Goal: Information Seeking & Learning: Learn about a topic

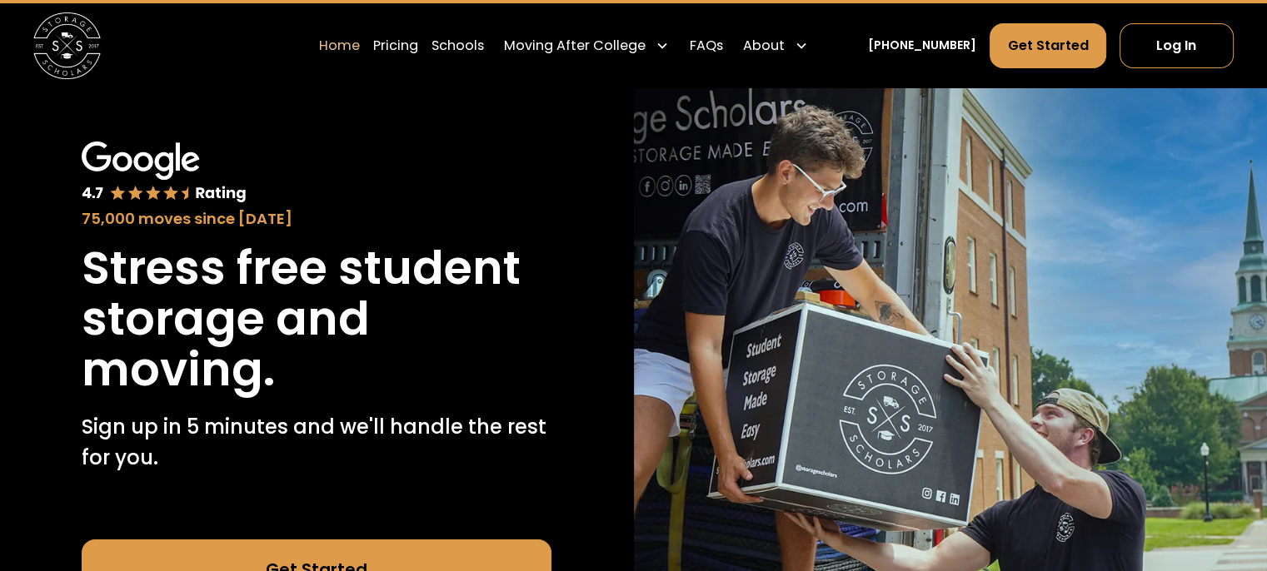
scroll to position [57, 0]
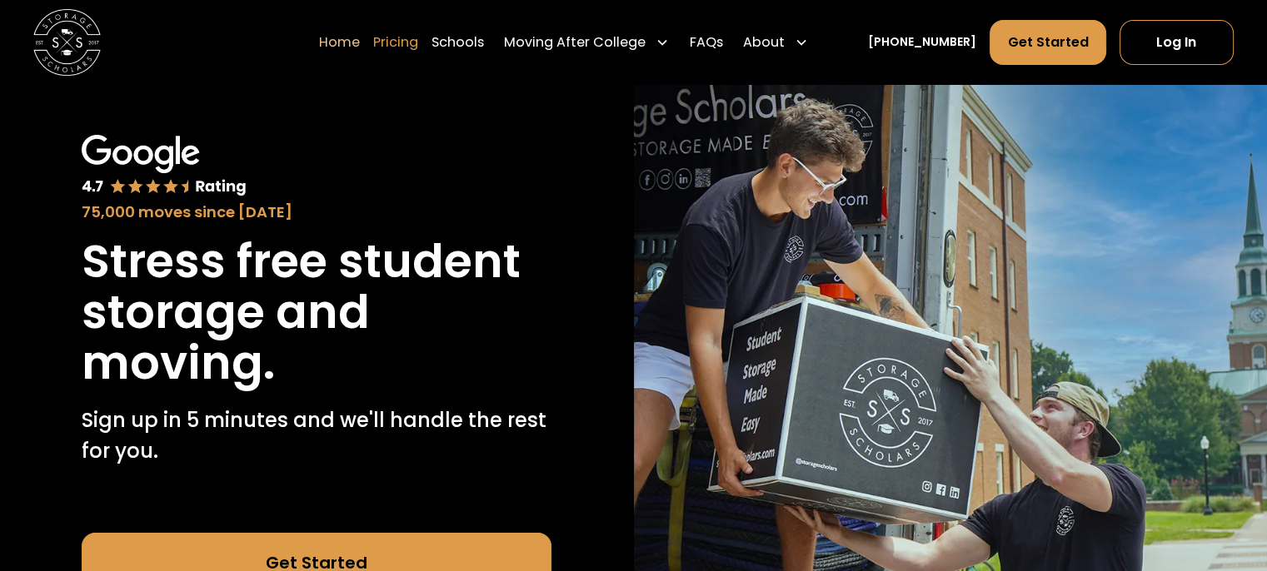
click at [416, 44] on link "Pricing" at bounding box center [395, 41] width 45 height 47
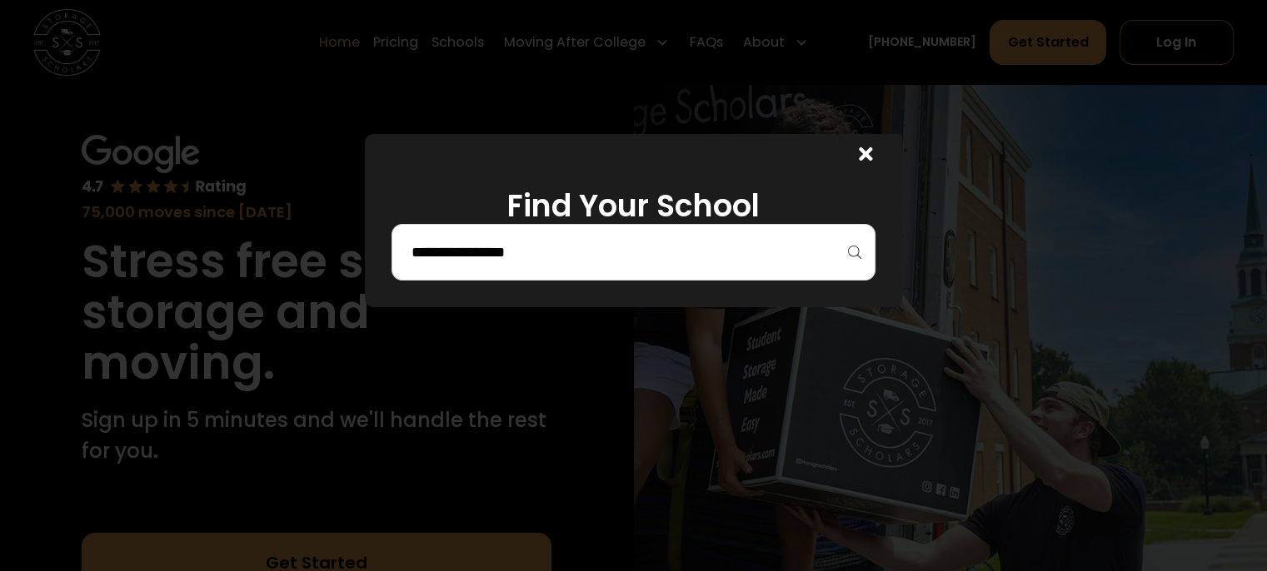
click at [804, 232] on div at bounding box center [632, 252] width 483 height 57
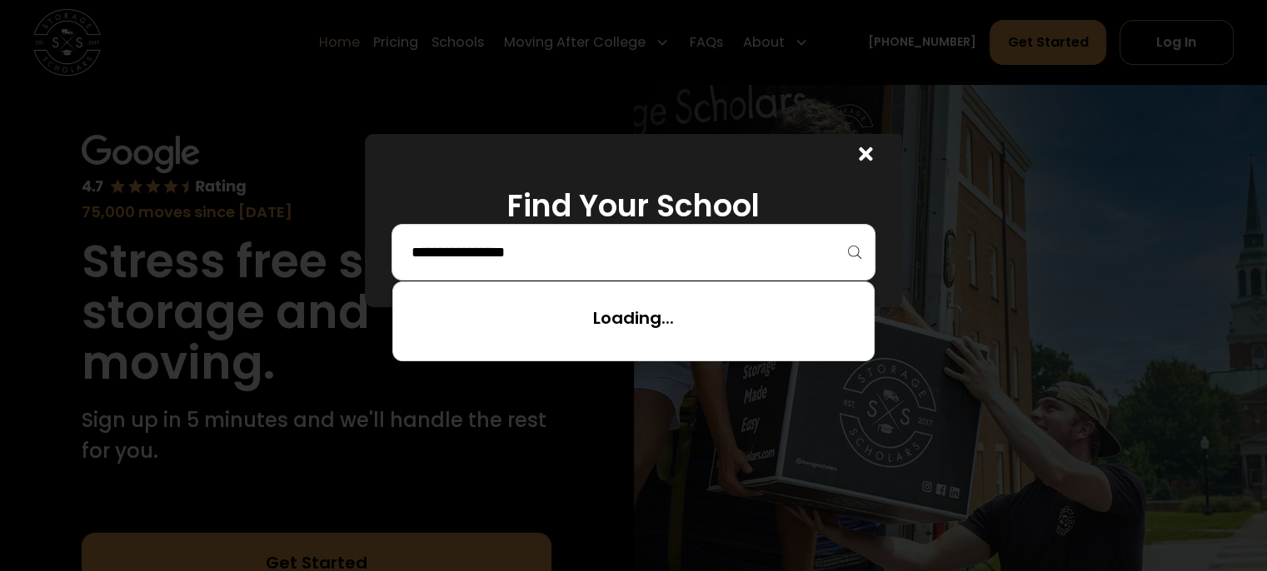
click at [798, 246] on input "search" at bounding box center [633, 252] width 448 height 28
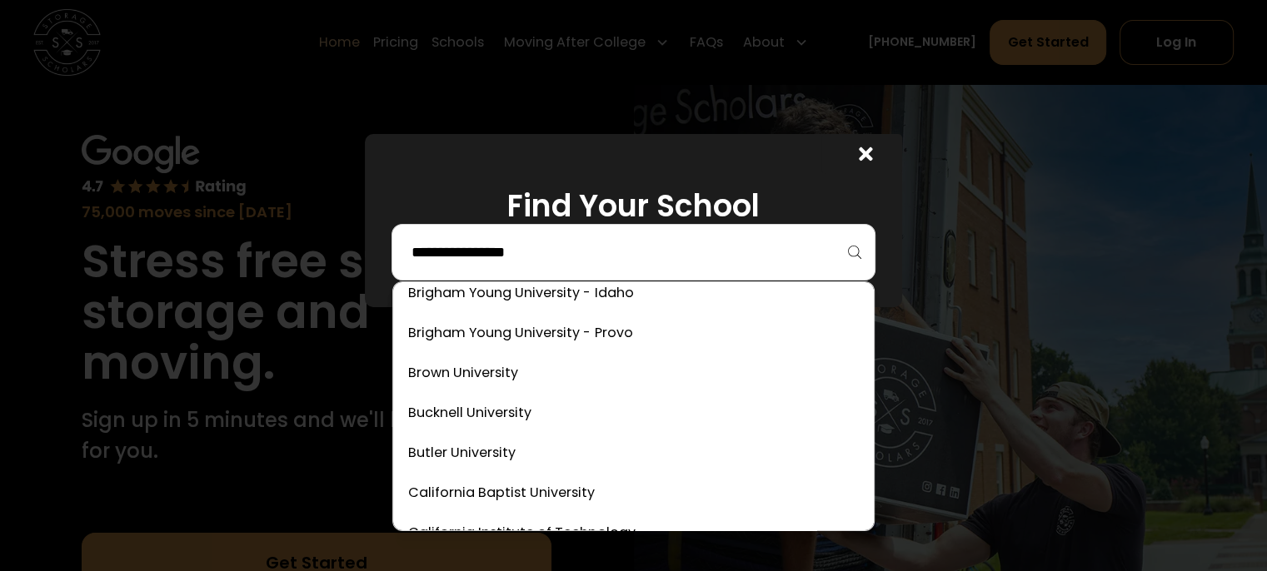
scroll to position [859, 0]
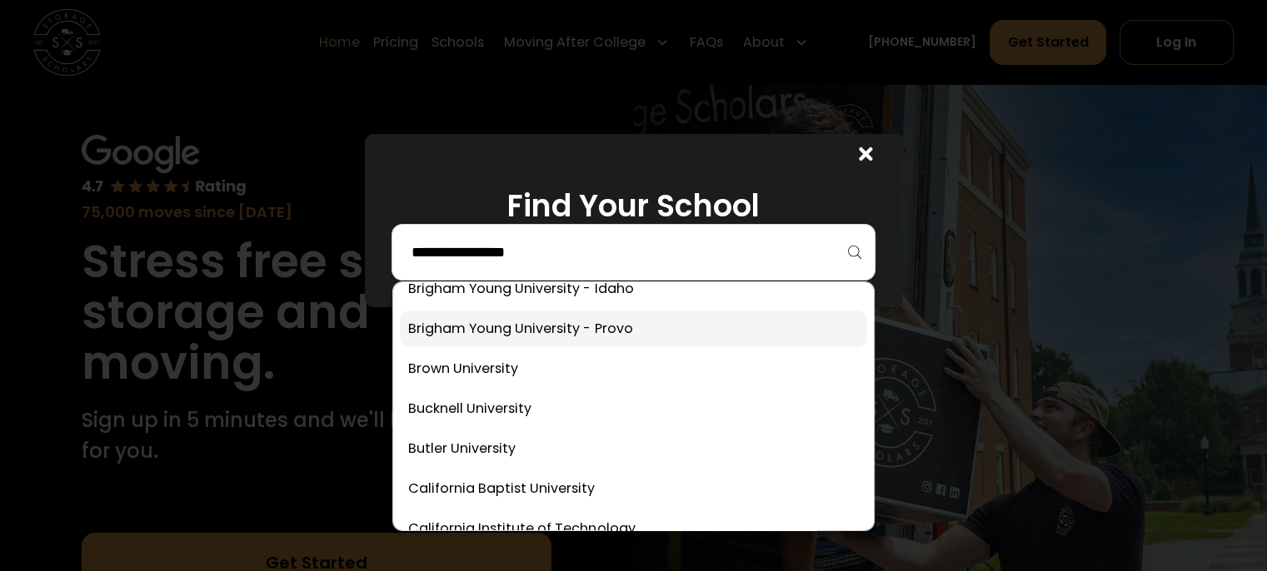
click at [665, 336] on link at bounding box center [633, 329] width 466 height 37
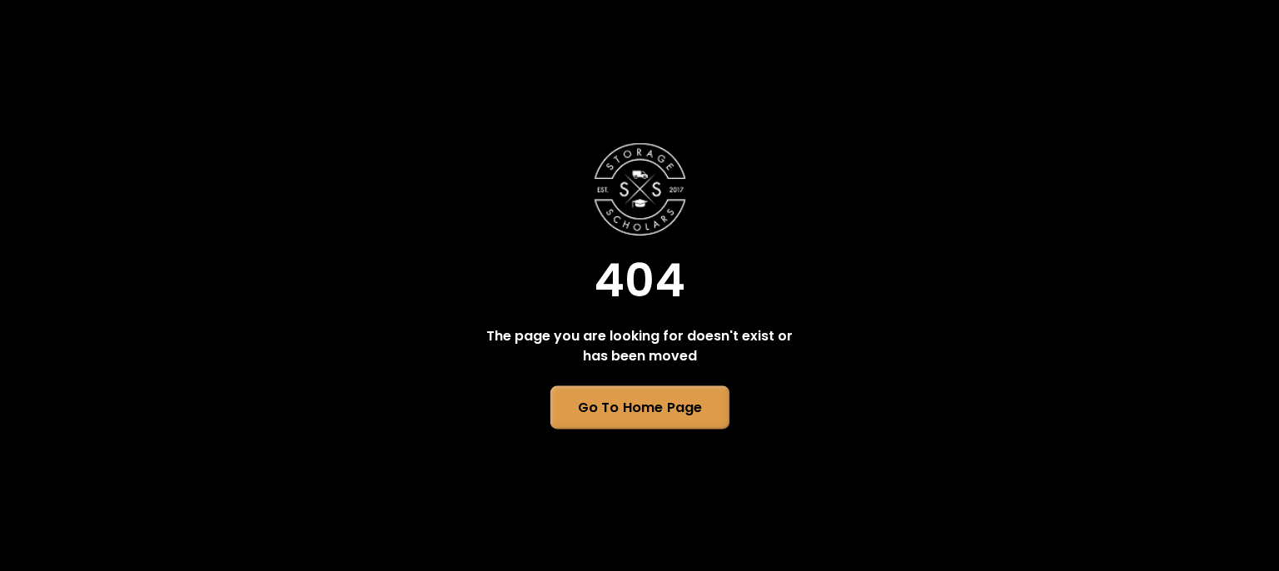
click at [626, 427] on link "Go To Home Page" at bounding box center [639, 407] width 179 height 43
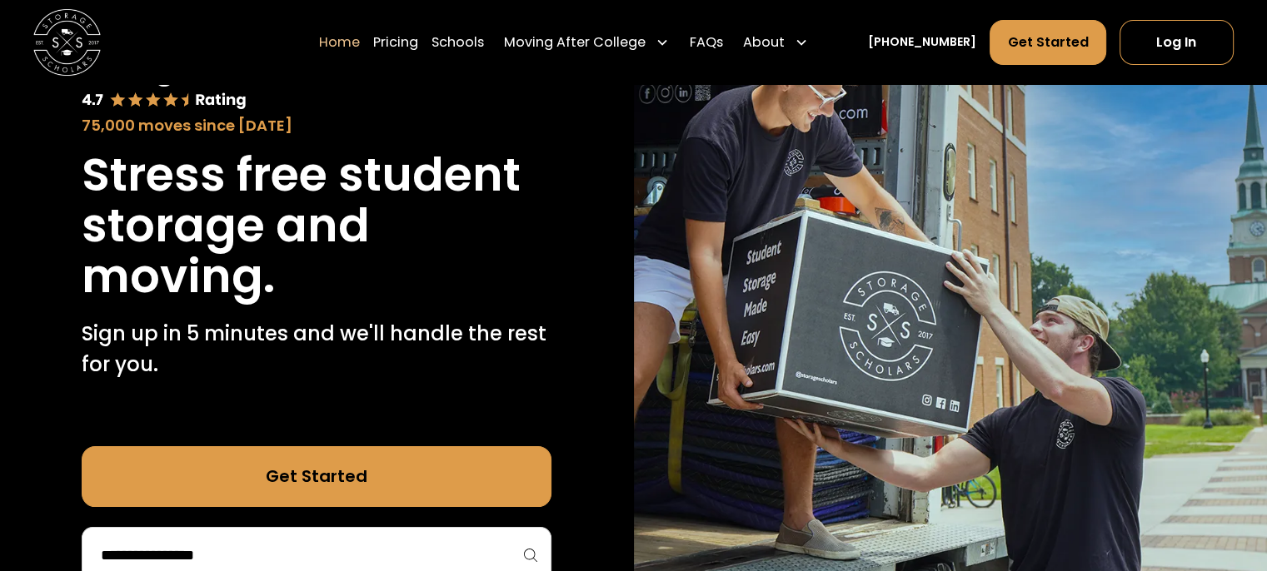
scroll to position [253, 0]
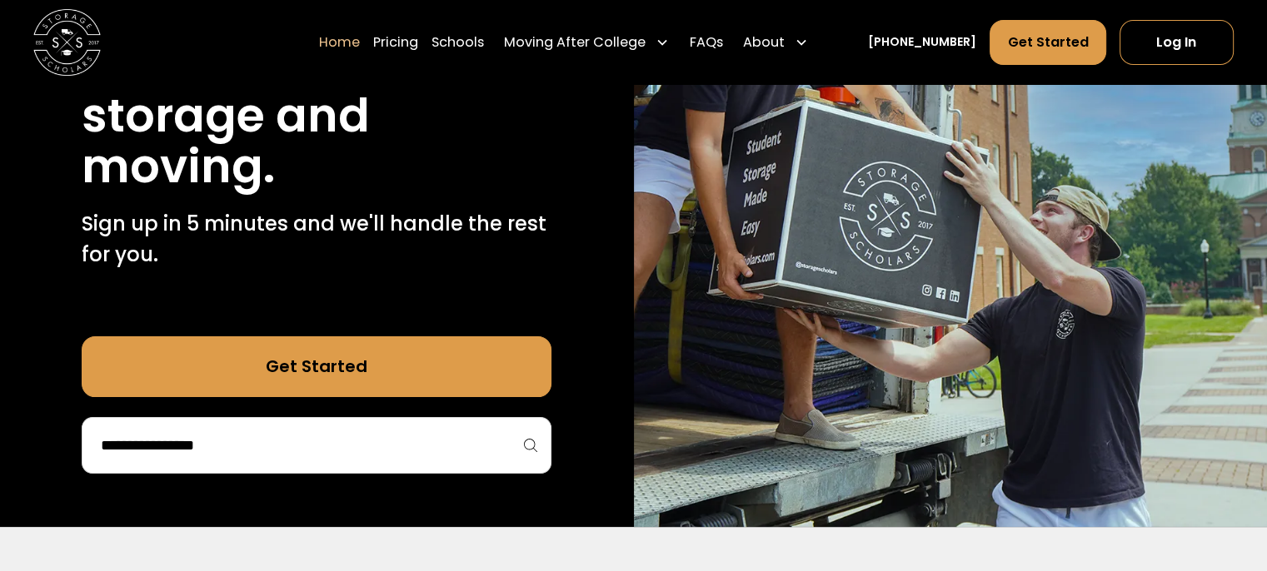
click at [414, 351] on link "Get Started" at bounding box center [317, 366] width 470 height 60
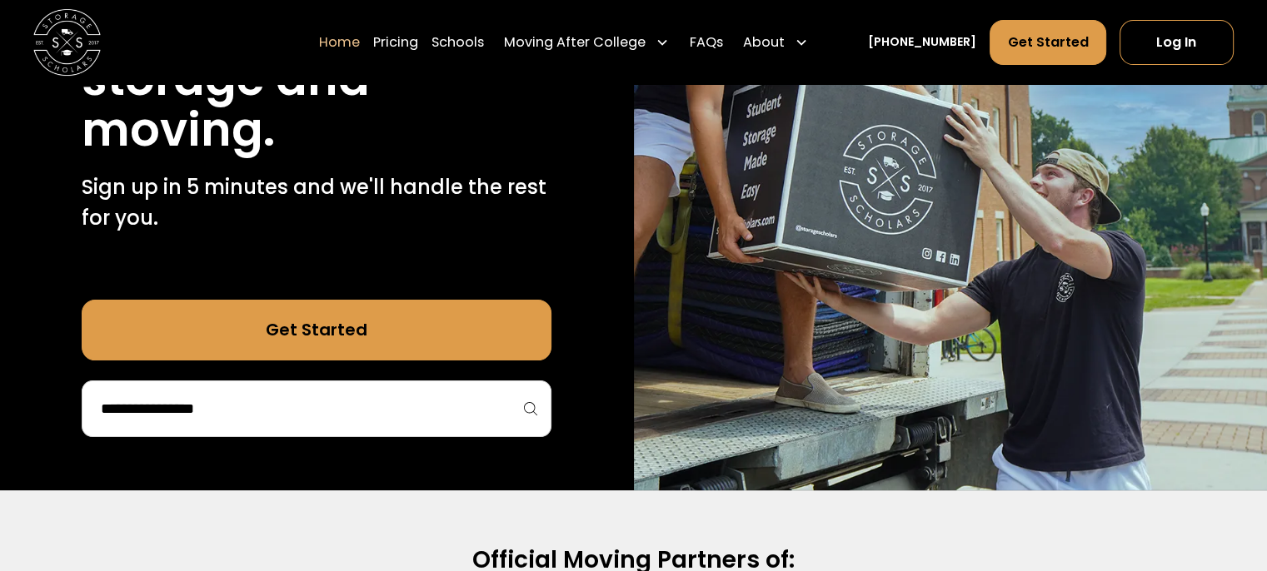
scroll to position [253, 0]
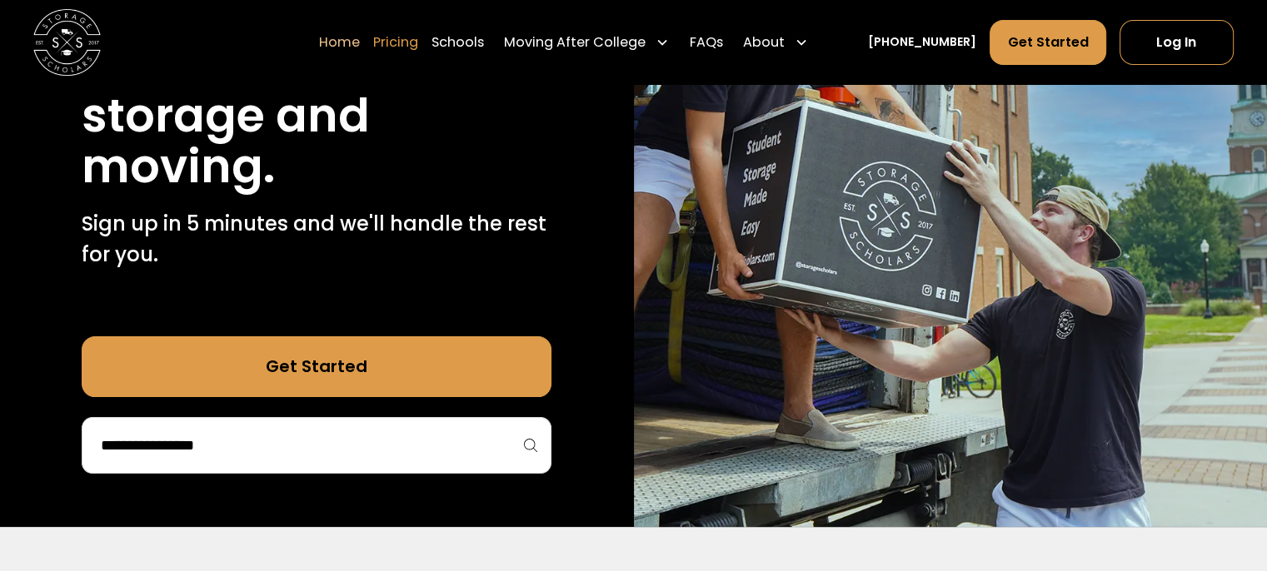
click at [418, 46] on link "Pricing" at bounding box center [395, 41] width 45 height 47
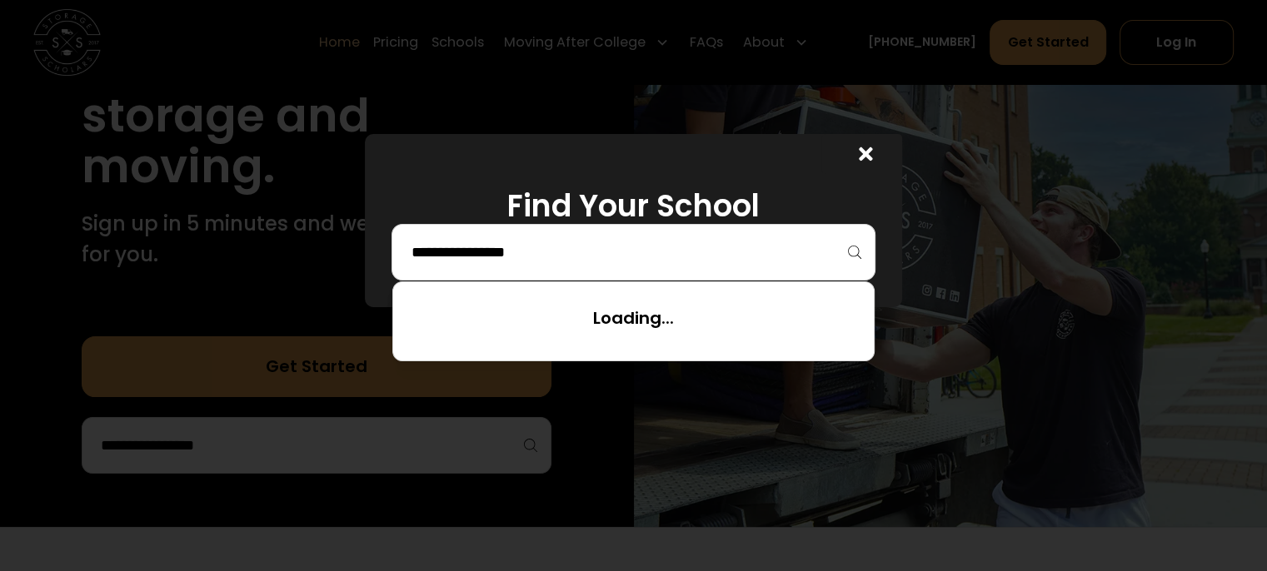
click at [819, 264] on input "search" at bounding box center [633, 252] width 448 height 28
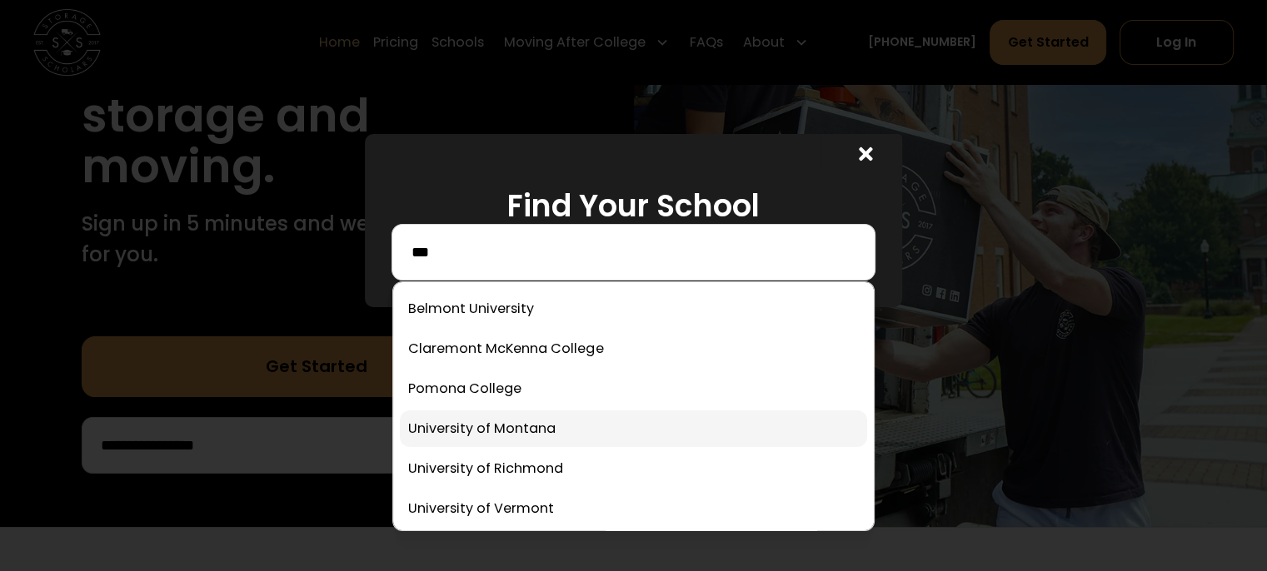
type input "***"
click at [573, 432] on link at bounding box center [633, 429] width 466 height 37
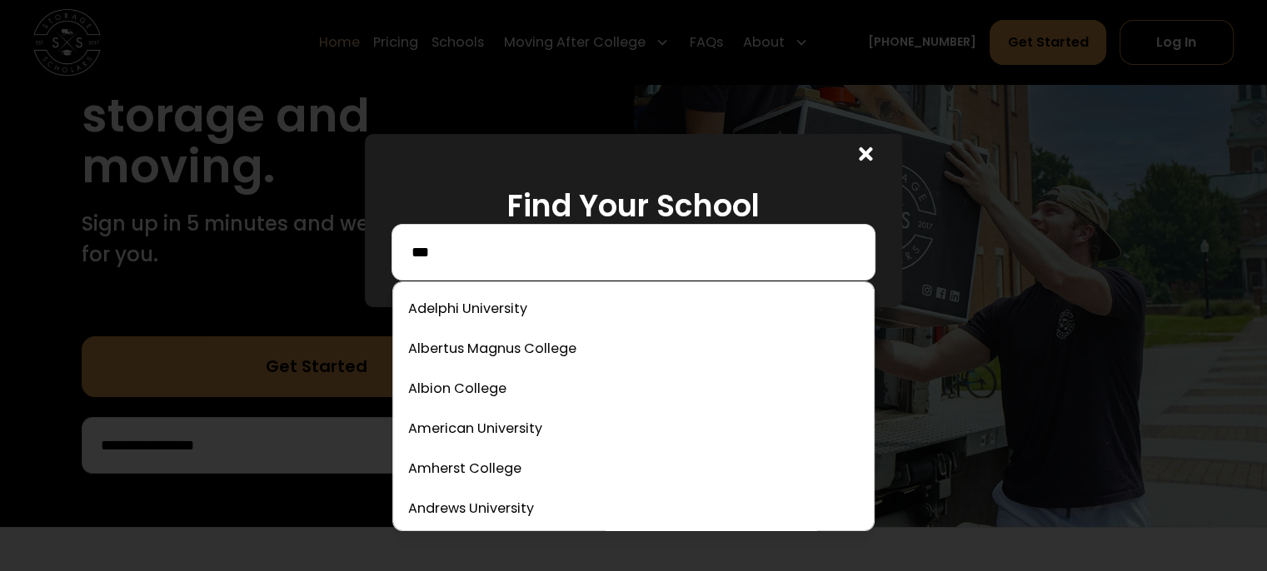
click at [645, 260] on input "***" at bounding box center [633, 252] width 448 height 28
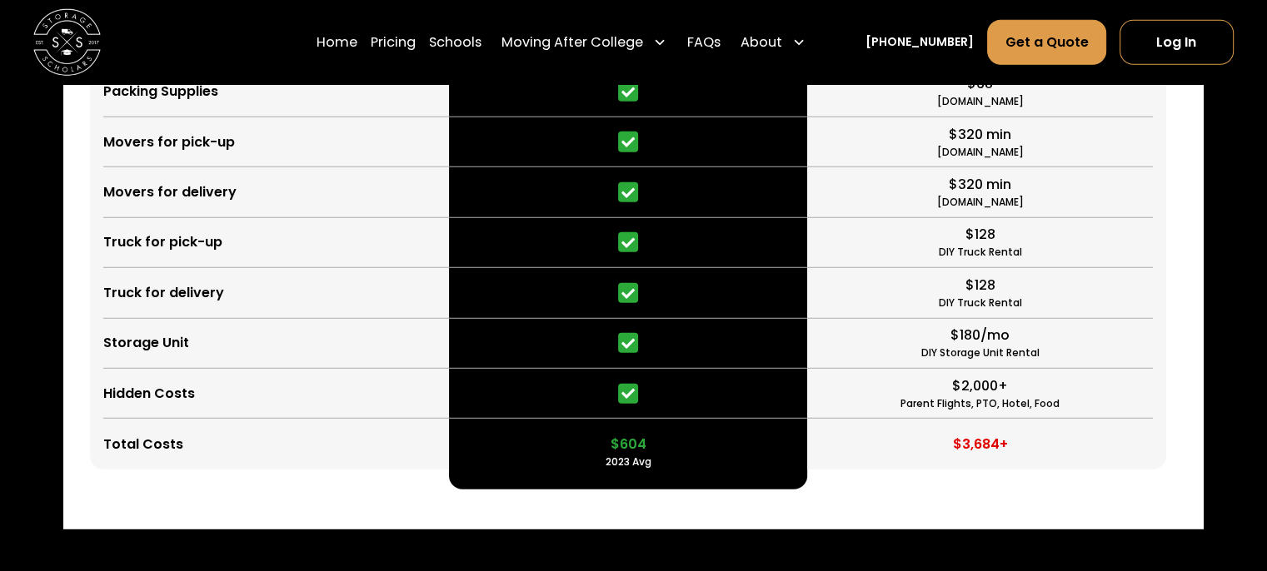
scroll to position [4596, 0]
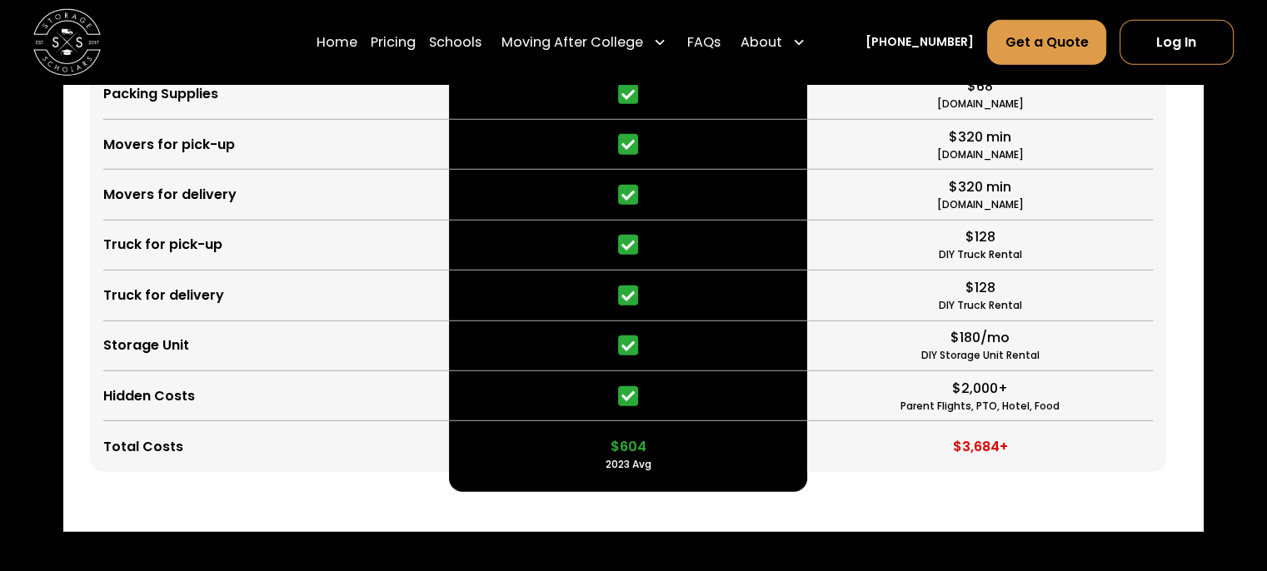
drag, startPoint x: 0, startPoint y: 0, endPoint x: 530, endPoint y: 64, distance: 533.5
click at [530, 64] on div "Moving After College" at bounding box center [584, 41] width 178 height 47
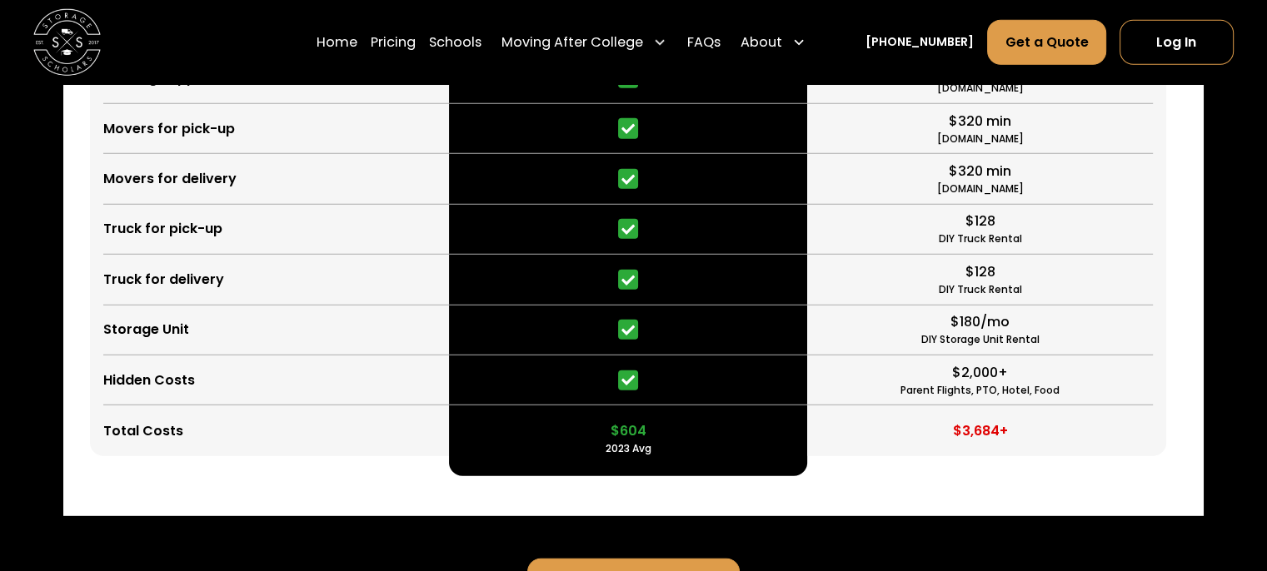
scroll to position [4613, 0]
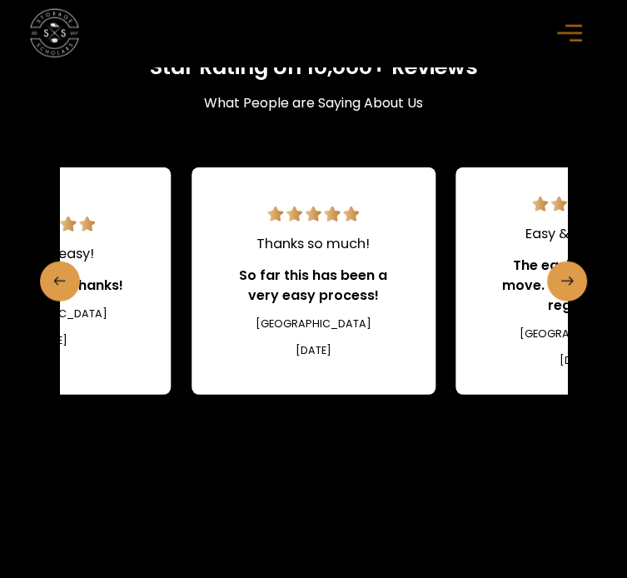
scroll to position [5463, 0]
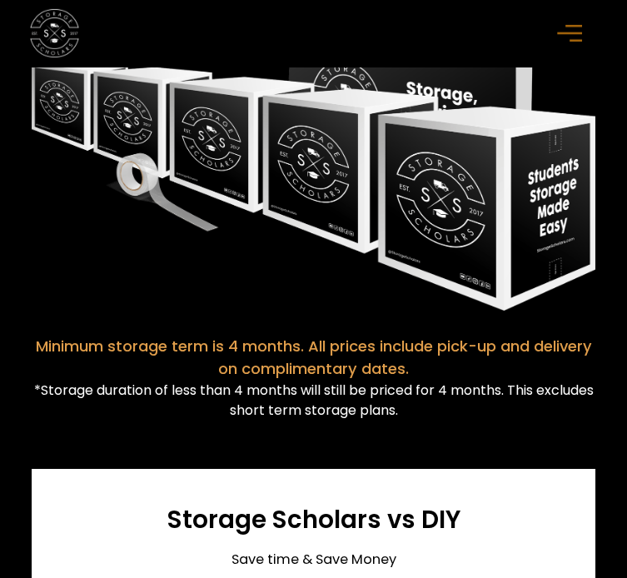
scroll to position [5933, 0]
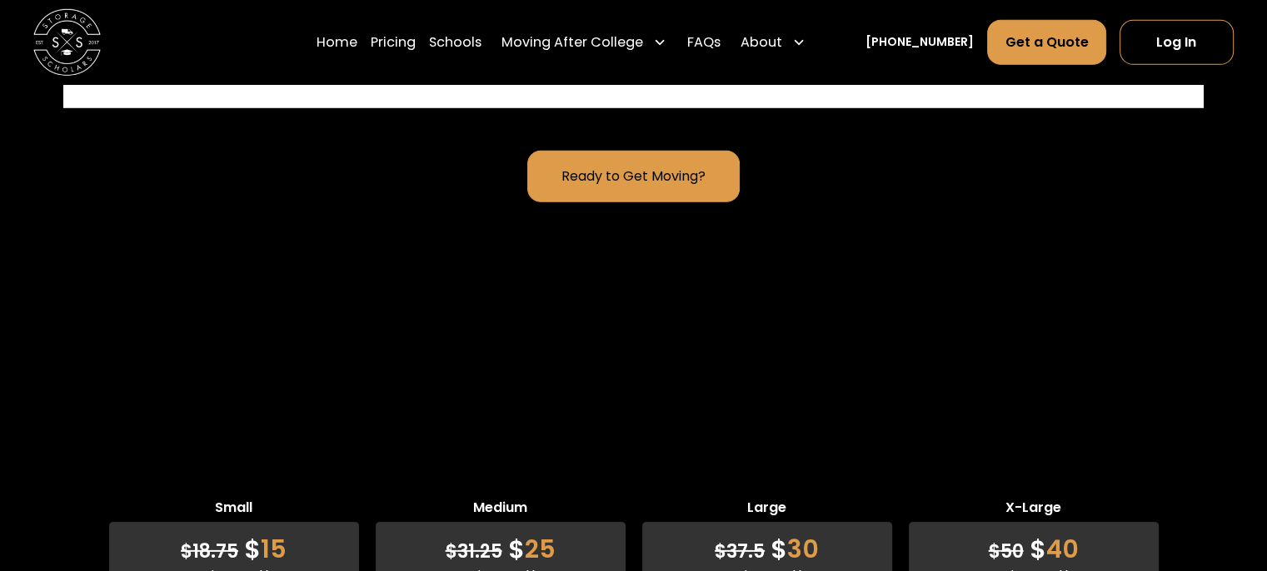
scroll to position [5019, 0]
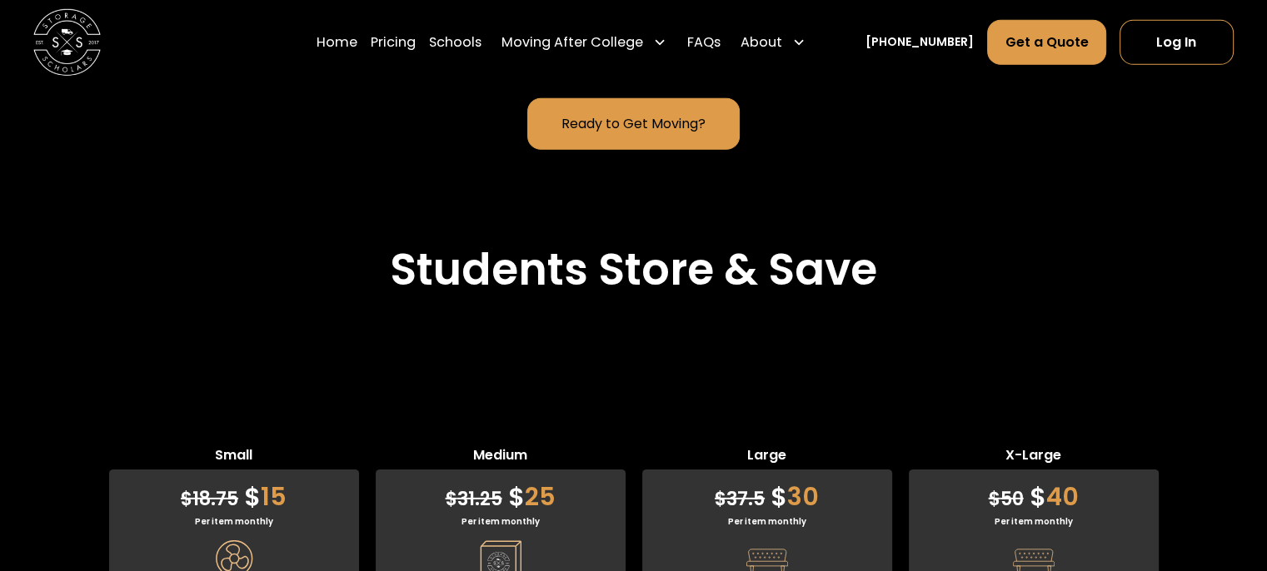
scroll to position [5070, 0]
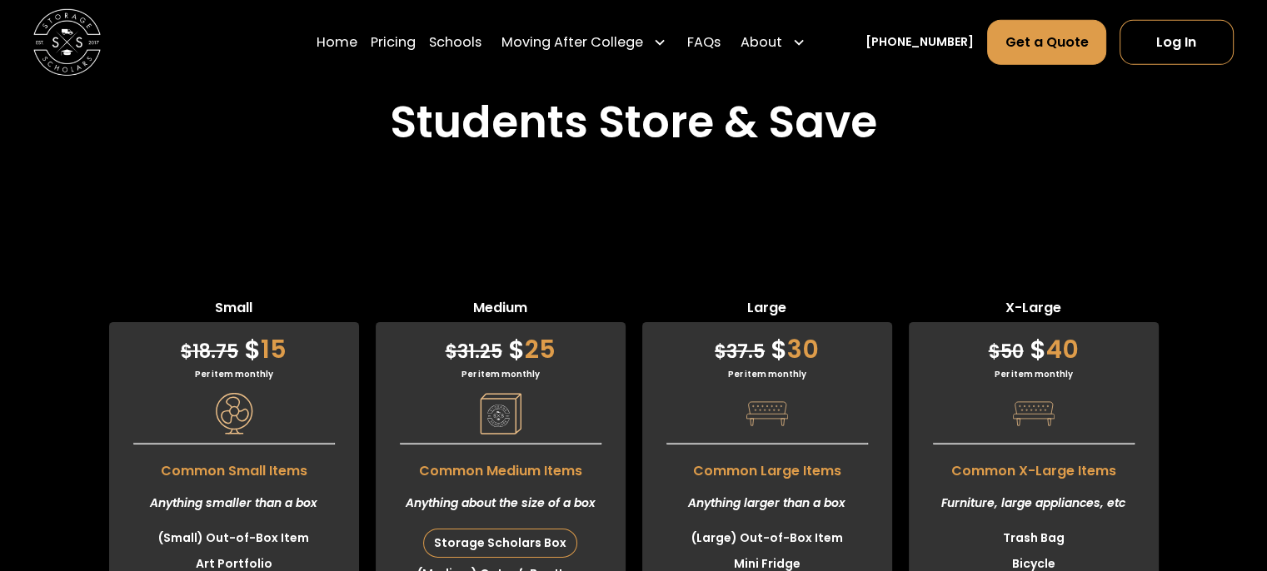
scroll to position [5247, 0]
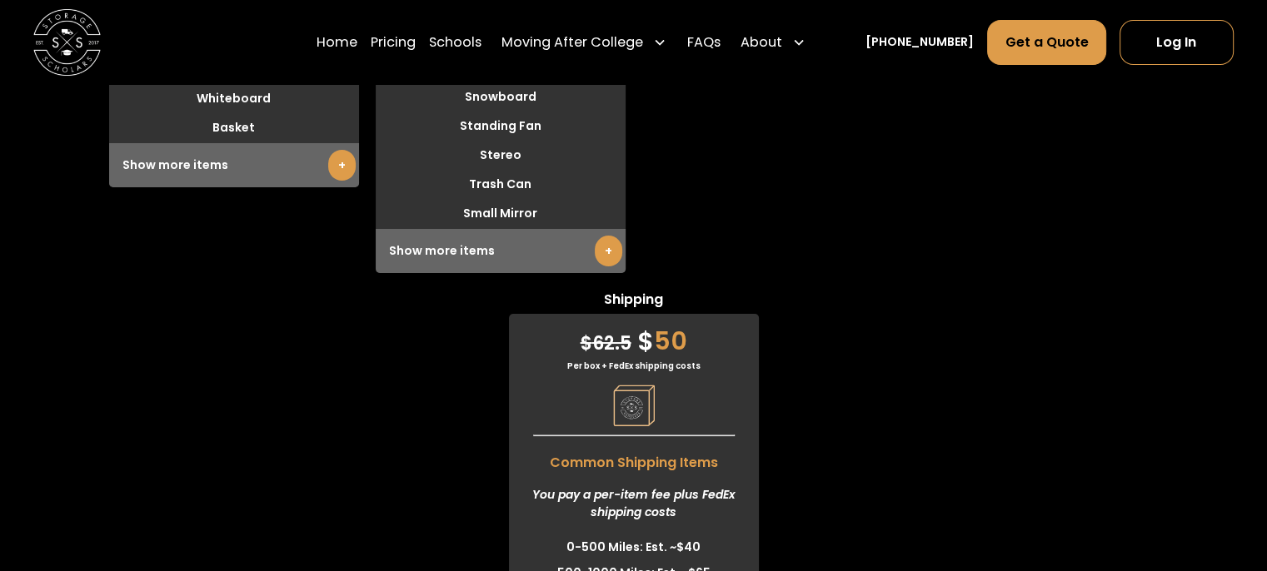
scroll to position [6298, 0]
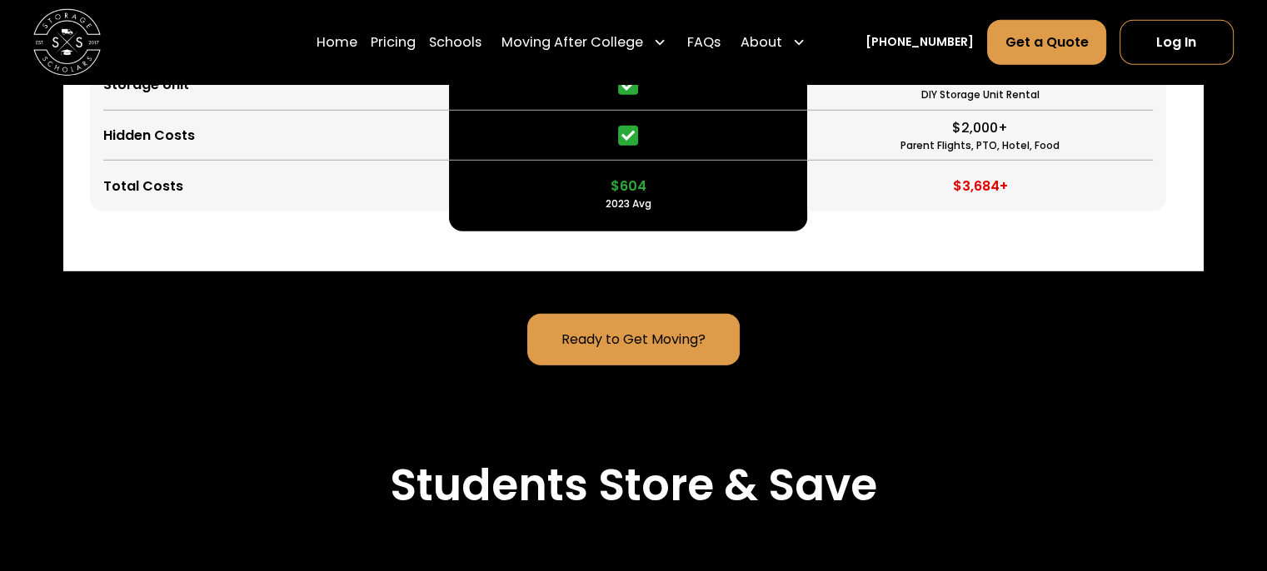
scroll to position [4912, 0]
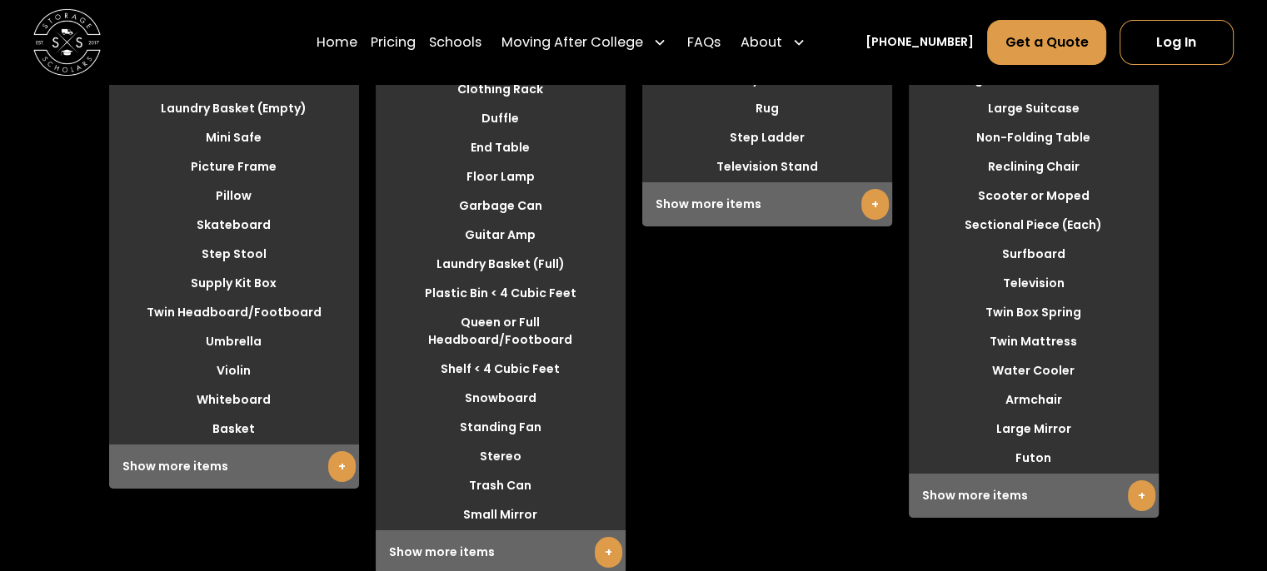
scroll to position [6069, 0]
